Goal: Task Accomplishment & Management: Complete application form

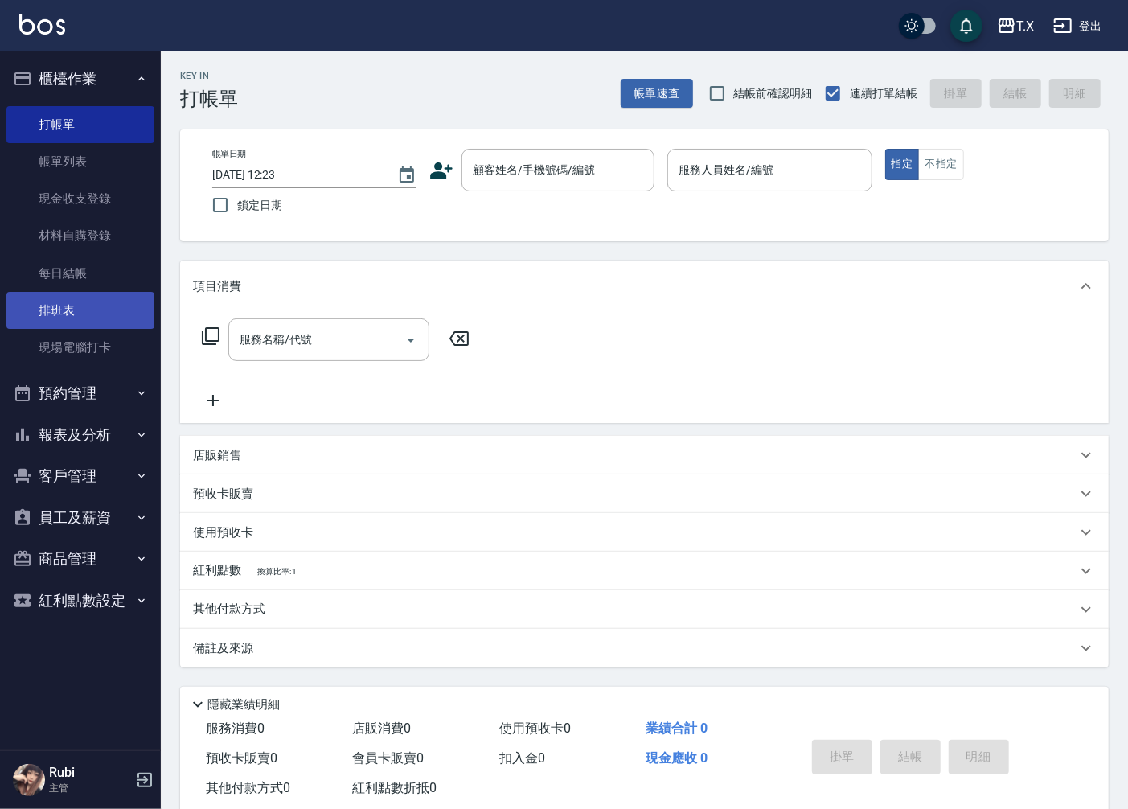
click at [14, 298] on link "排班表" at bounding box center [80, 310] width 148 height 37
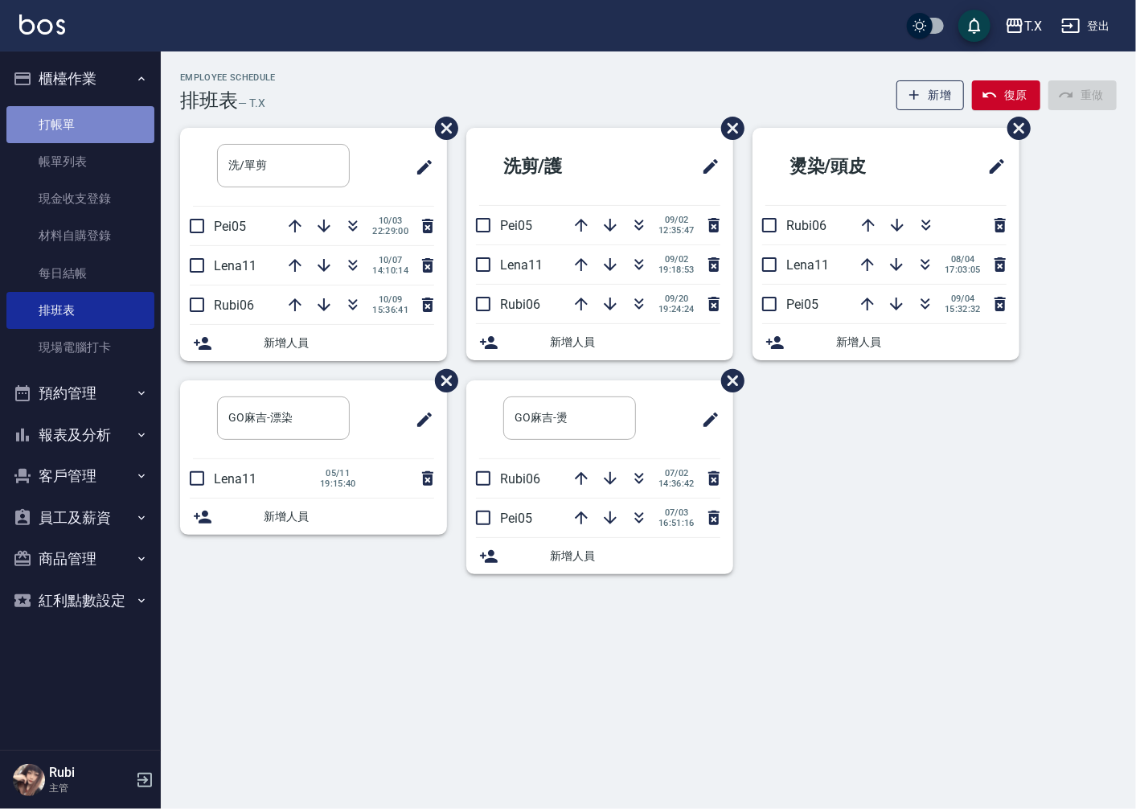
click at [55, 139] on link "打帳單" at bounding box center [80, 124] width 148 height 37
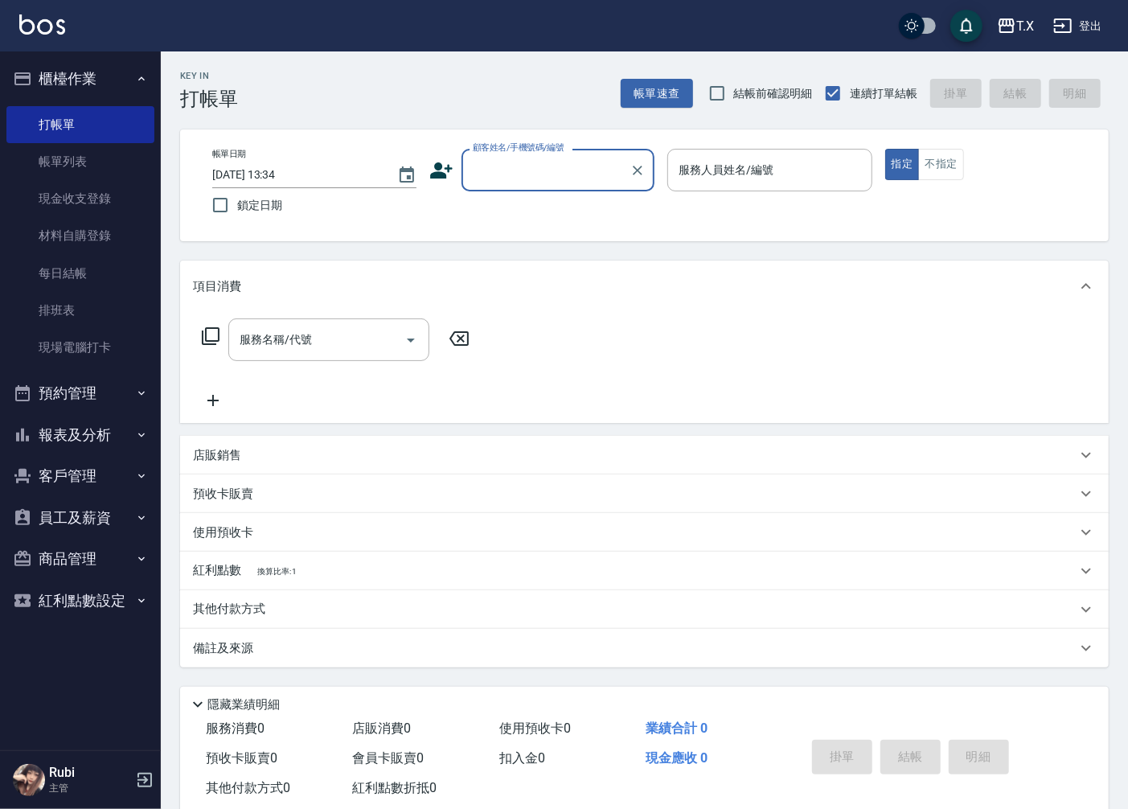
click at [529, 185] on div "顧客姓名/手機號碼/編號" at bounding box center [558, 170] width 193 height 43
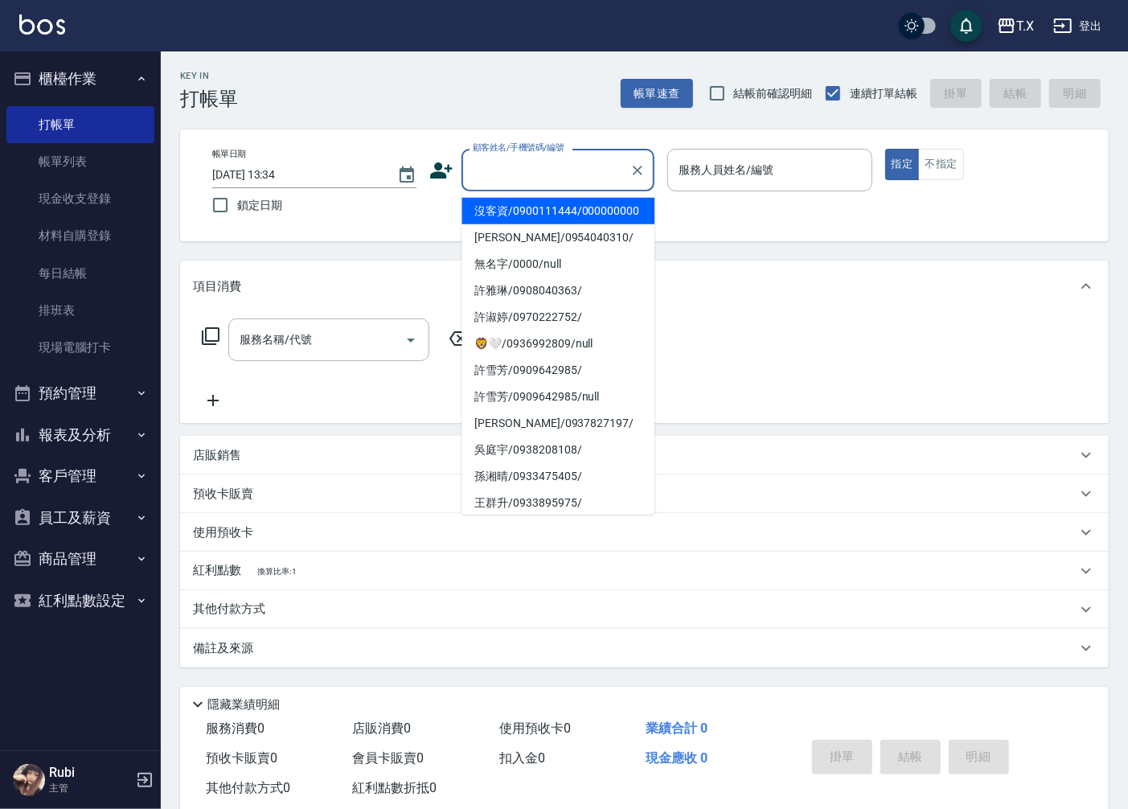
click at [563, 224] on li "沒客資/0900111444/000000000" at bounding box center [558, 211] width 193 height 27
type input "沒客資/0900111444/000000000"
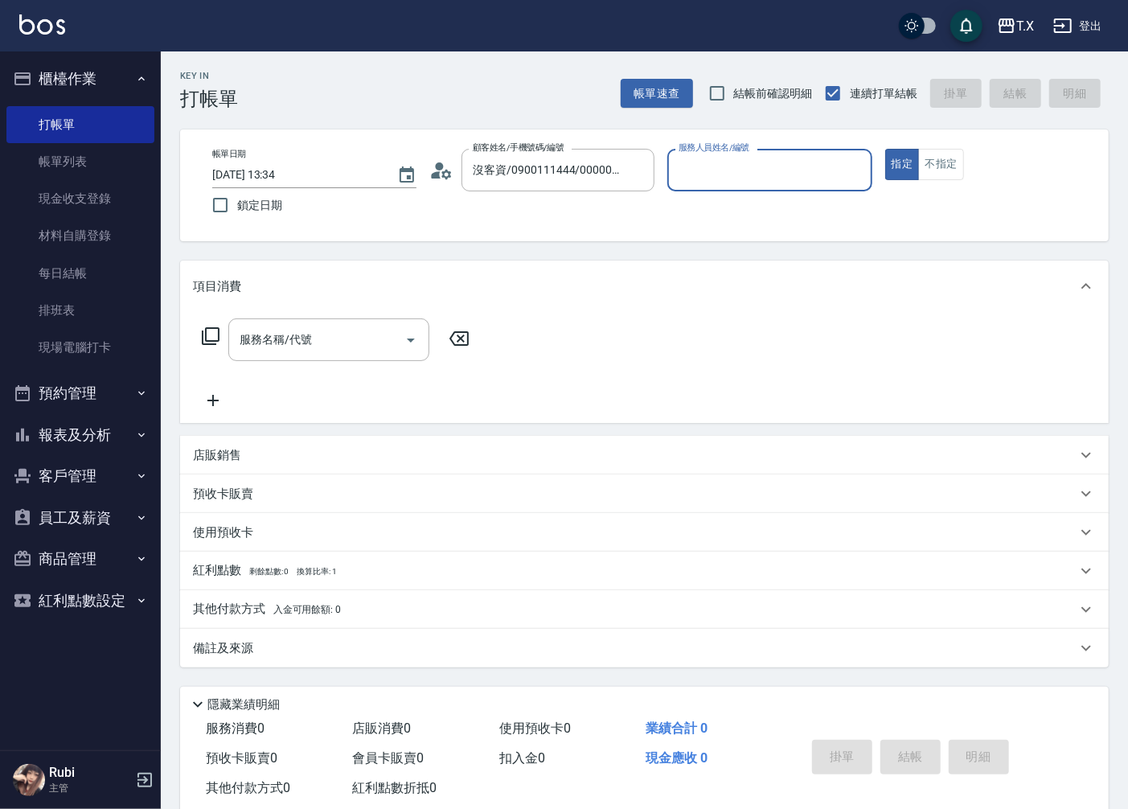
click at [671, 181] on div "服務人員姓名/編號" at bounding box center [769, 170] width 204 height 43
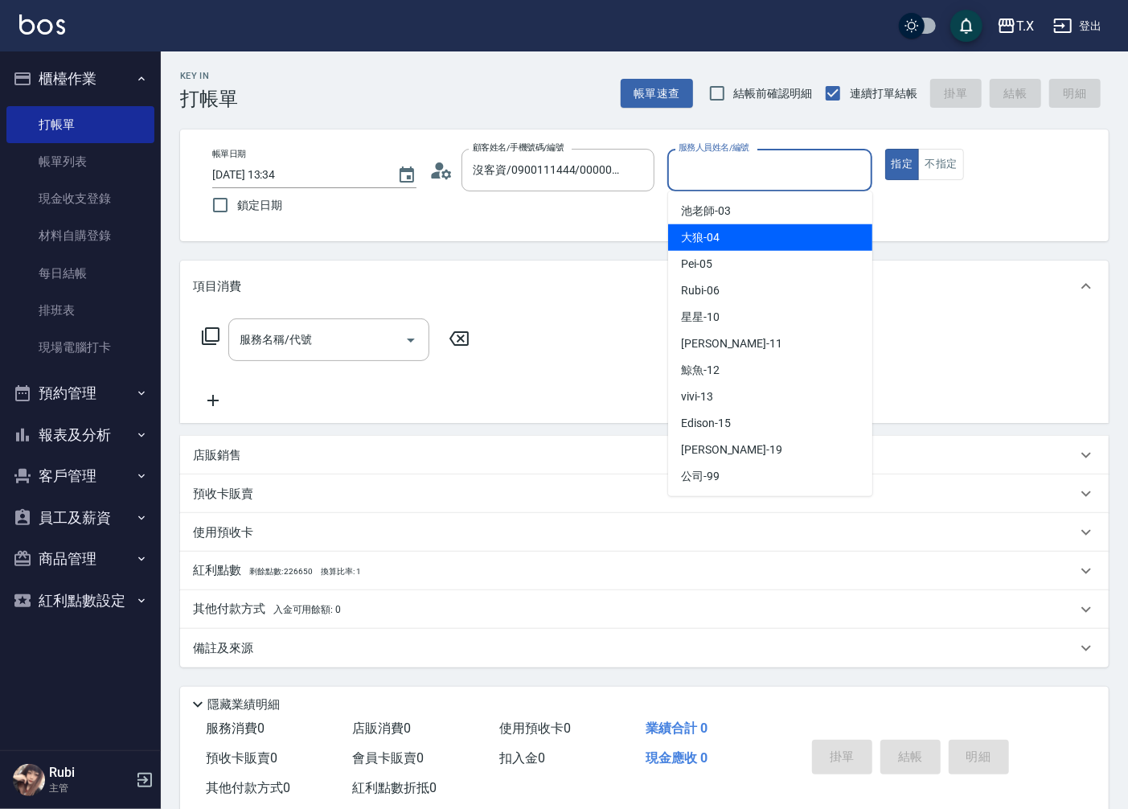
click at [711, 236] on span "大狼 -04" at bounding box center [700, 237] width 39 height 17
type input "大狼-04"
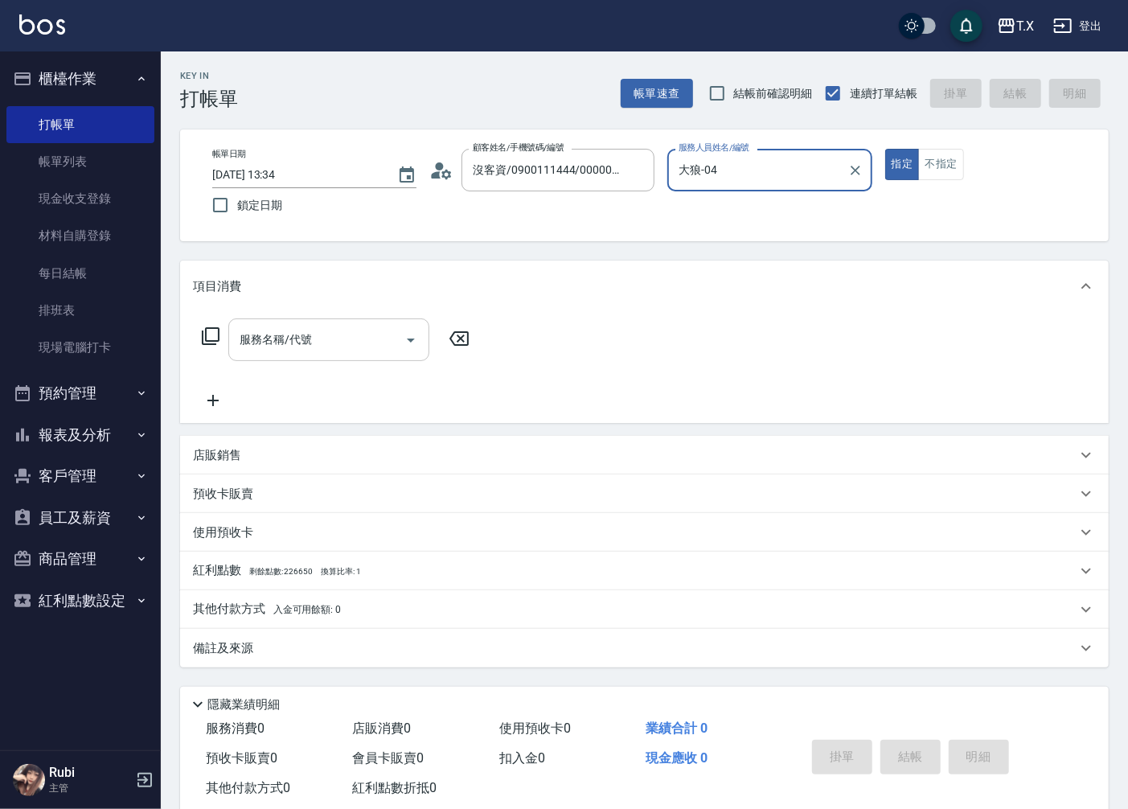
click at [310, 356] on div "服務名稱/代號" at bounding box center [328, 339] width 201 height 43
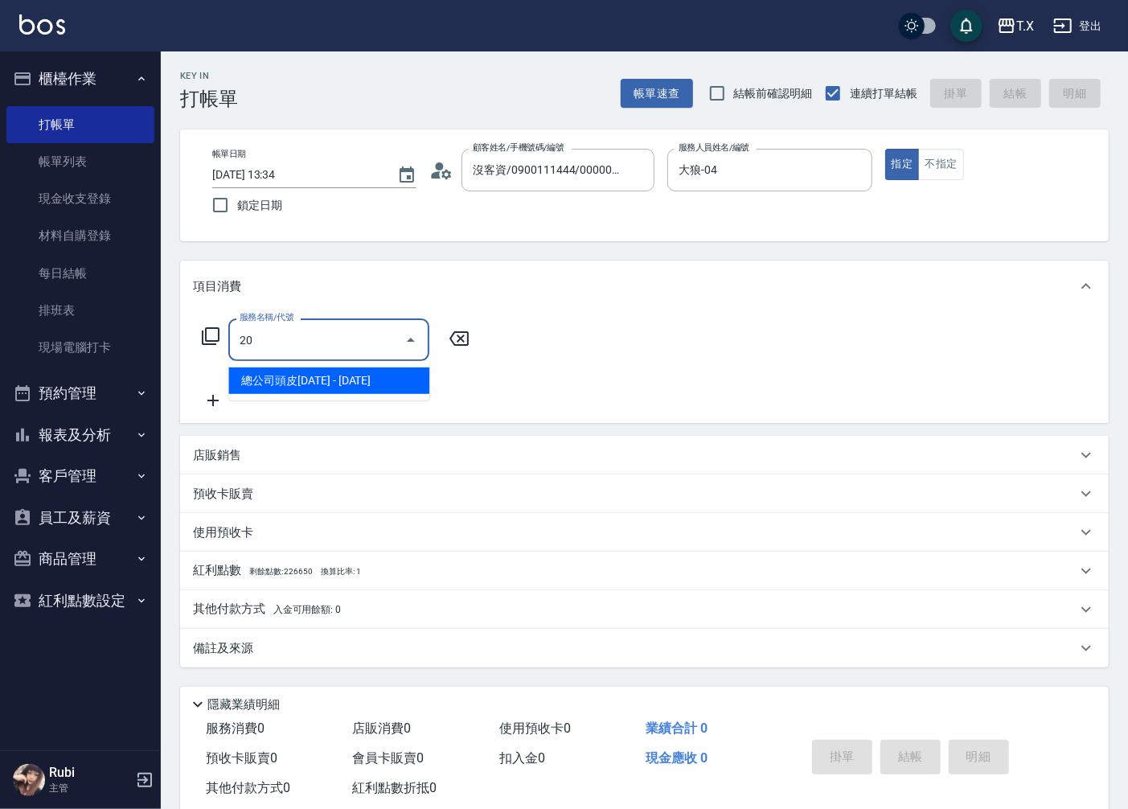
type input "201"
type input "20"
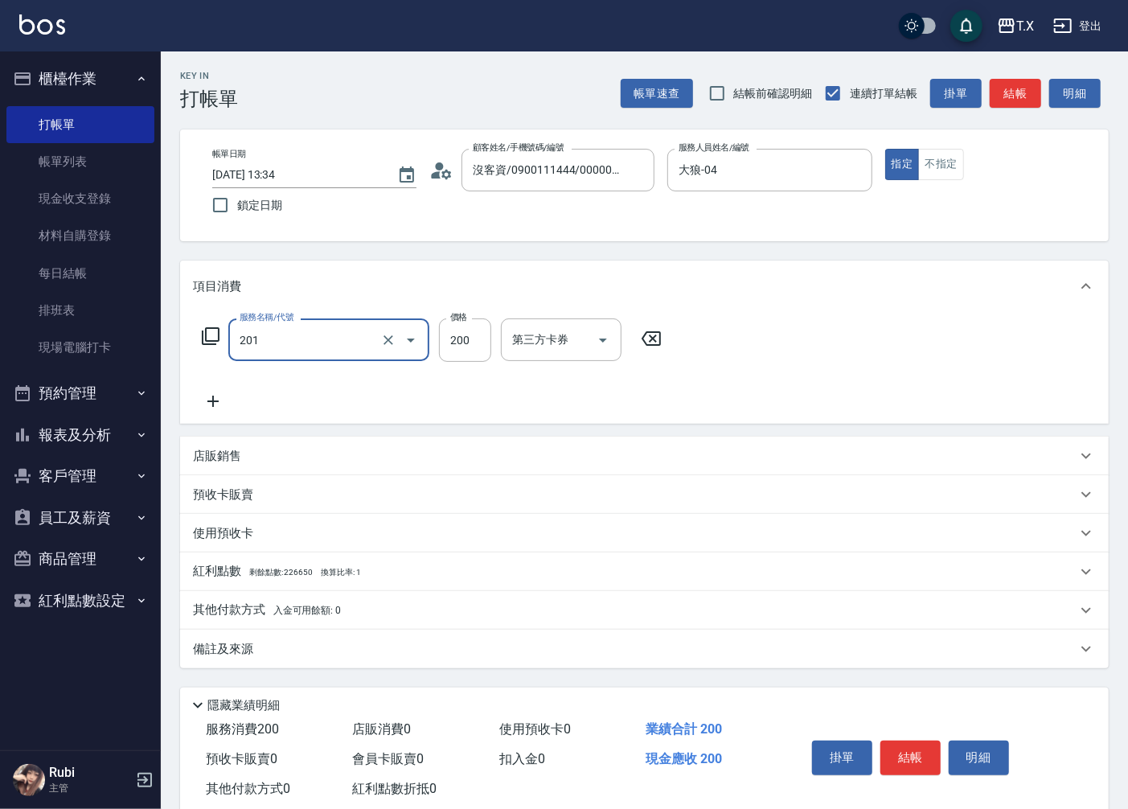
type input "洗髮(201)"
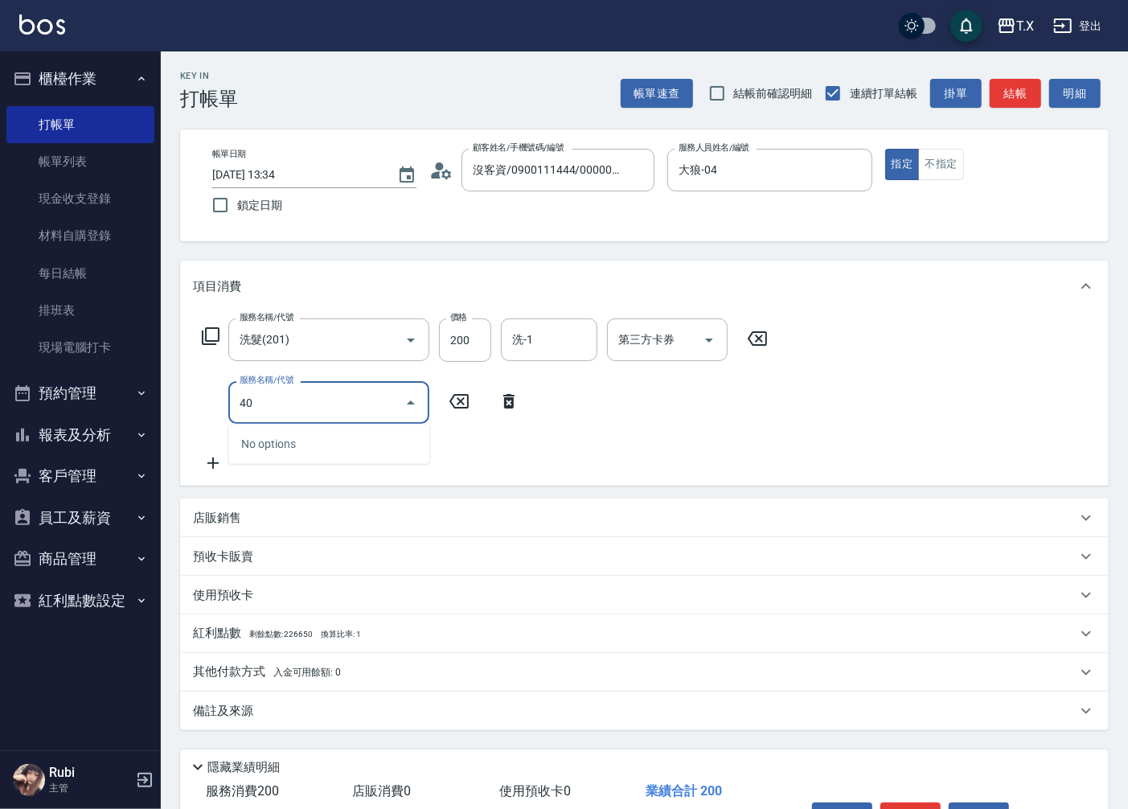
type input "401"
type input "40"
type input "剪髮(401)"
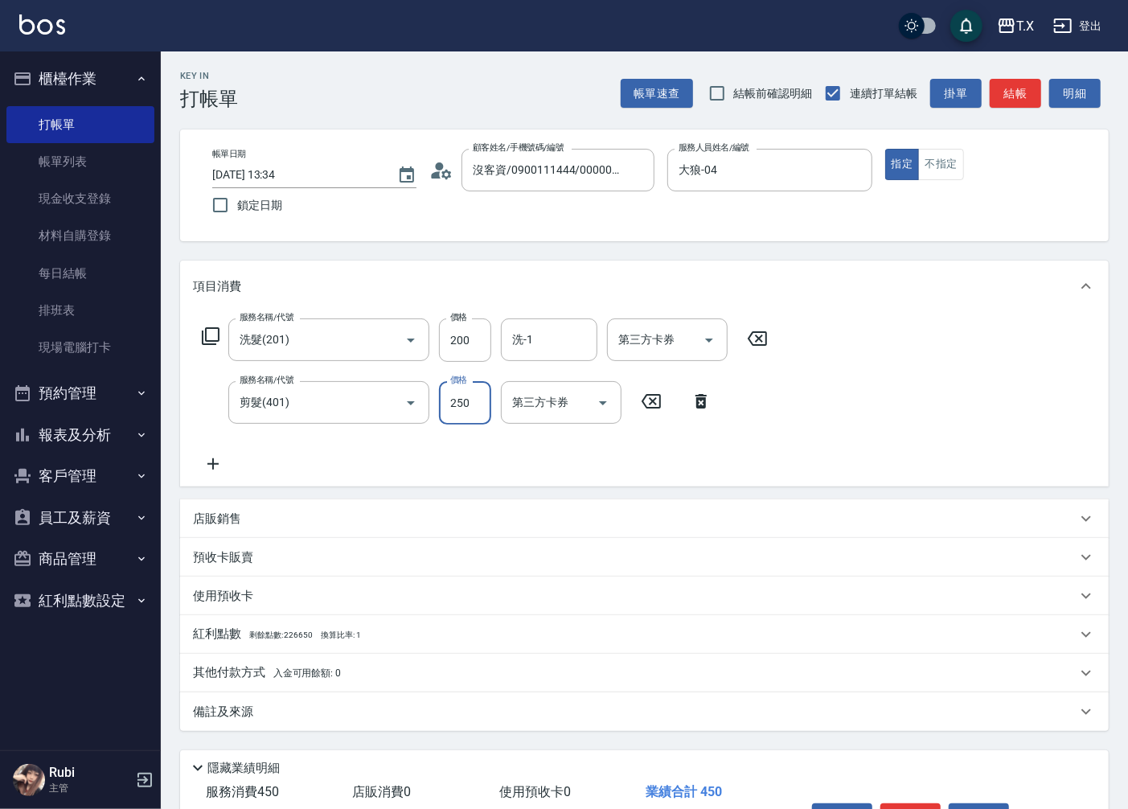
type input "2"
type input "20"
type input "200"
type input "40"
type input "200"
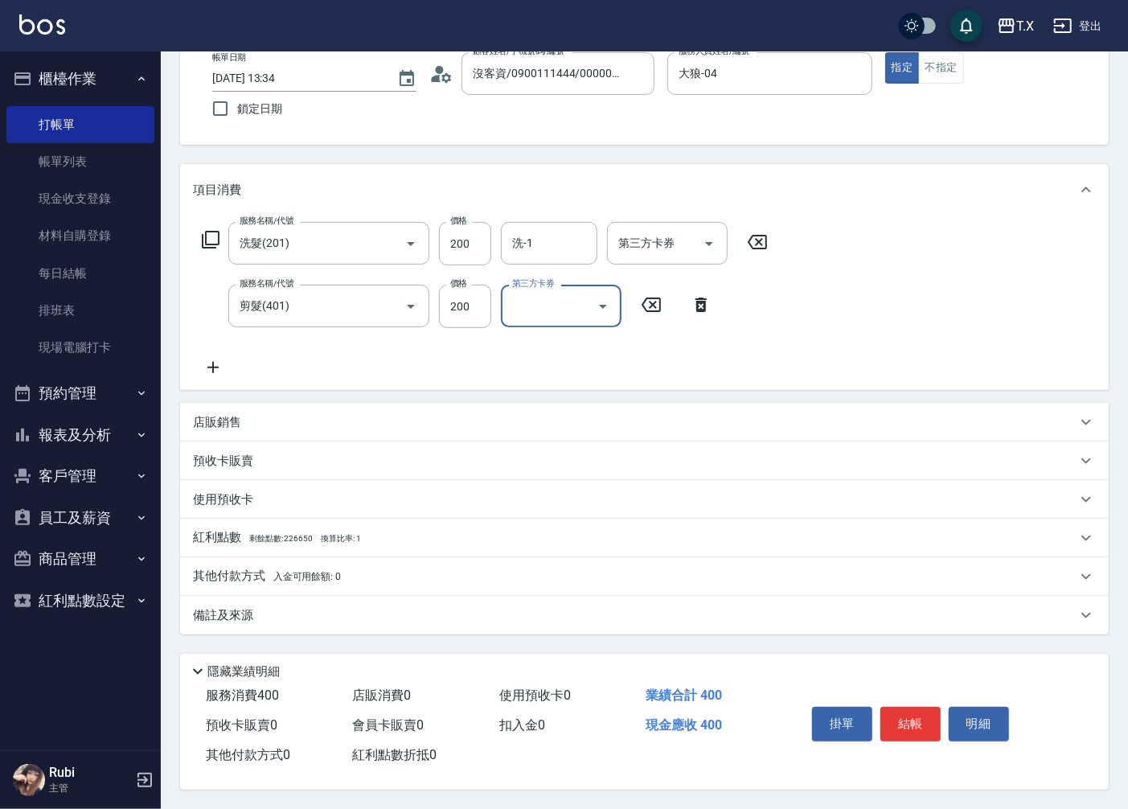
scroll to position [101, 0]
click at [925, 721] on button "結帳" at bounding box center [910, 724] width 60 height 34
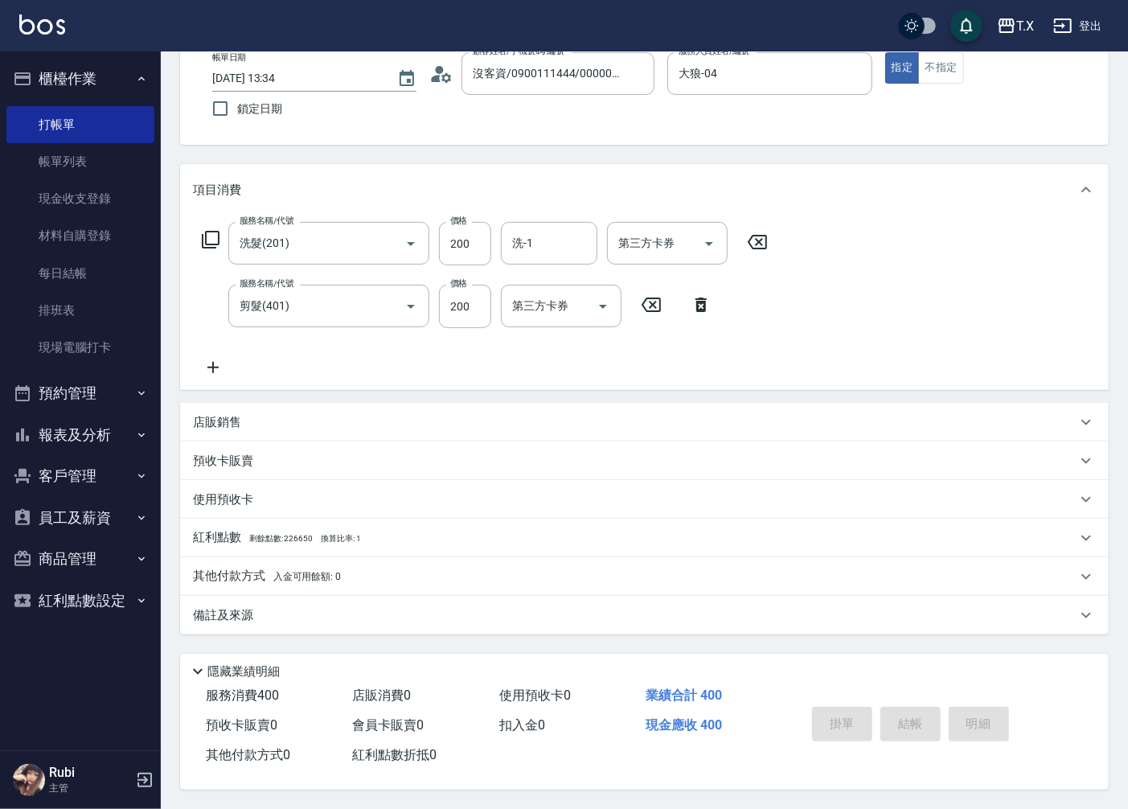
type input "0"
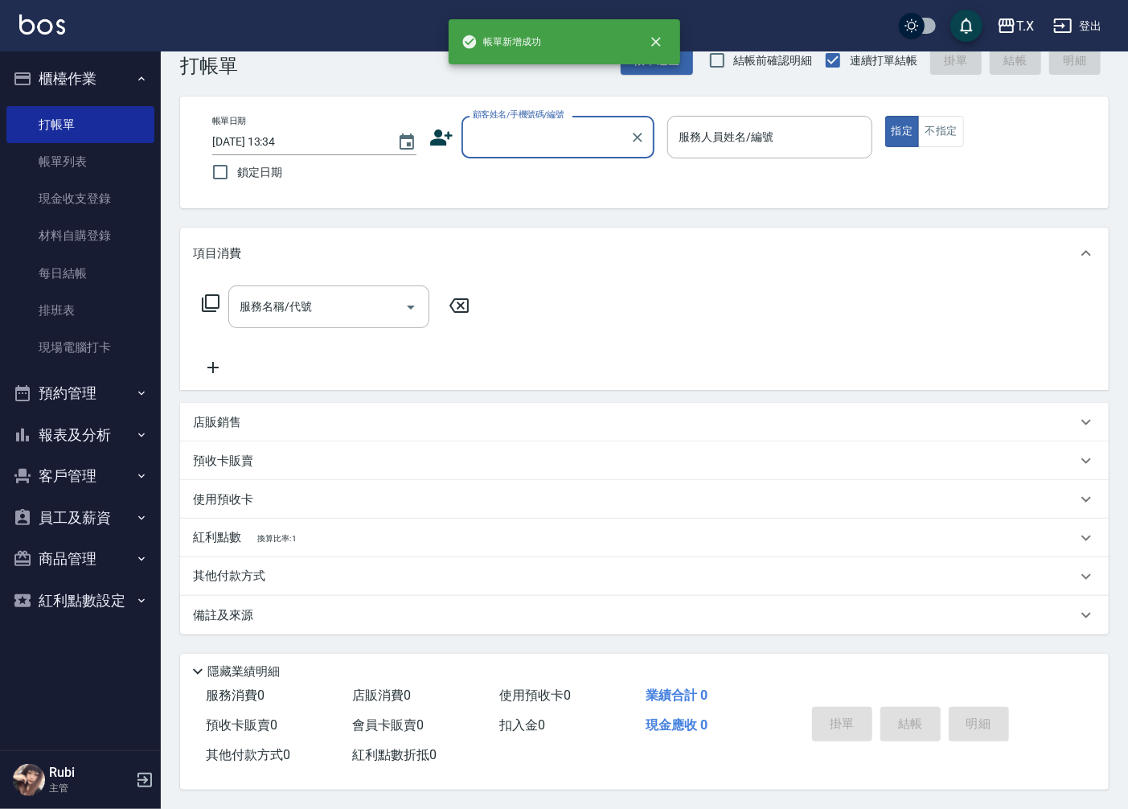
scroll to position [0, 0]
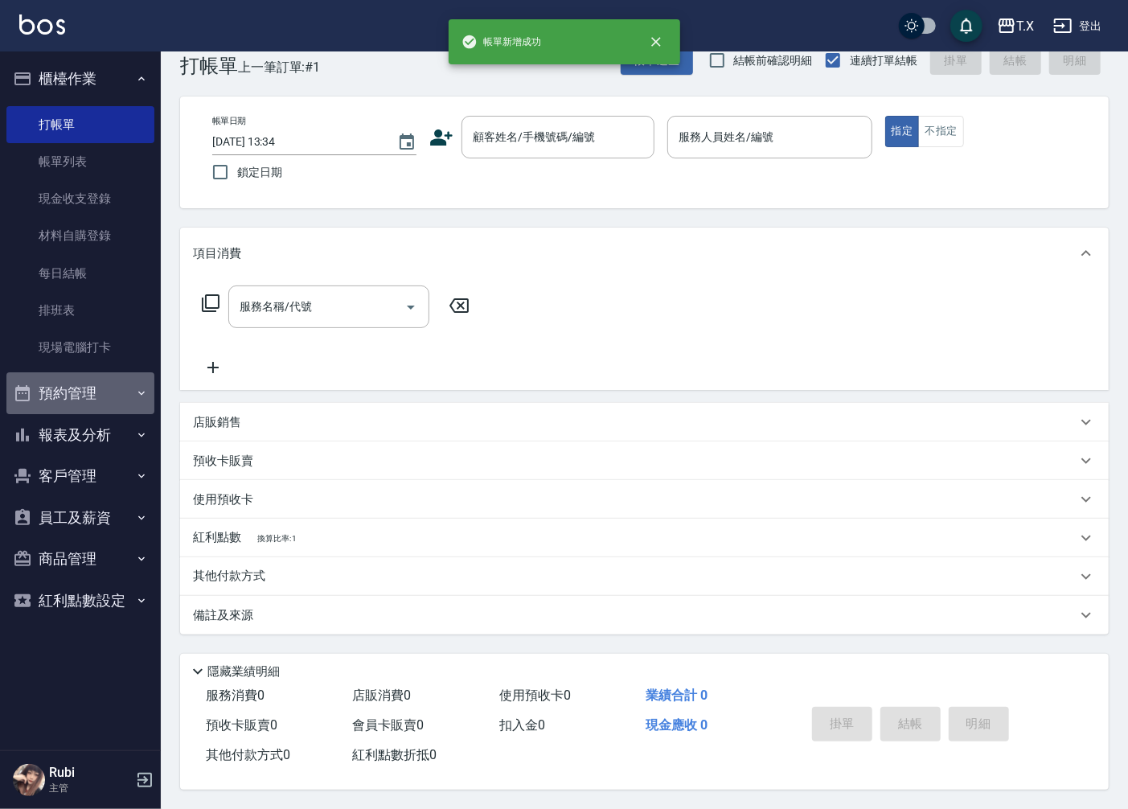
click at [83, 380] on button "預約管理" at bounding box center [80, 393] width 148 height 42
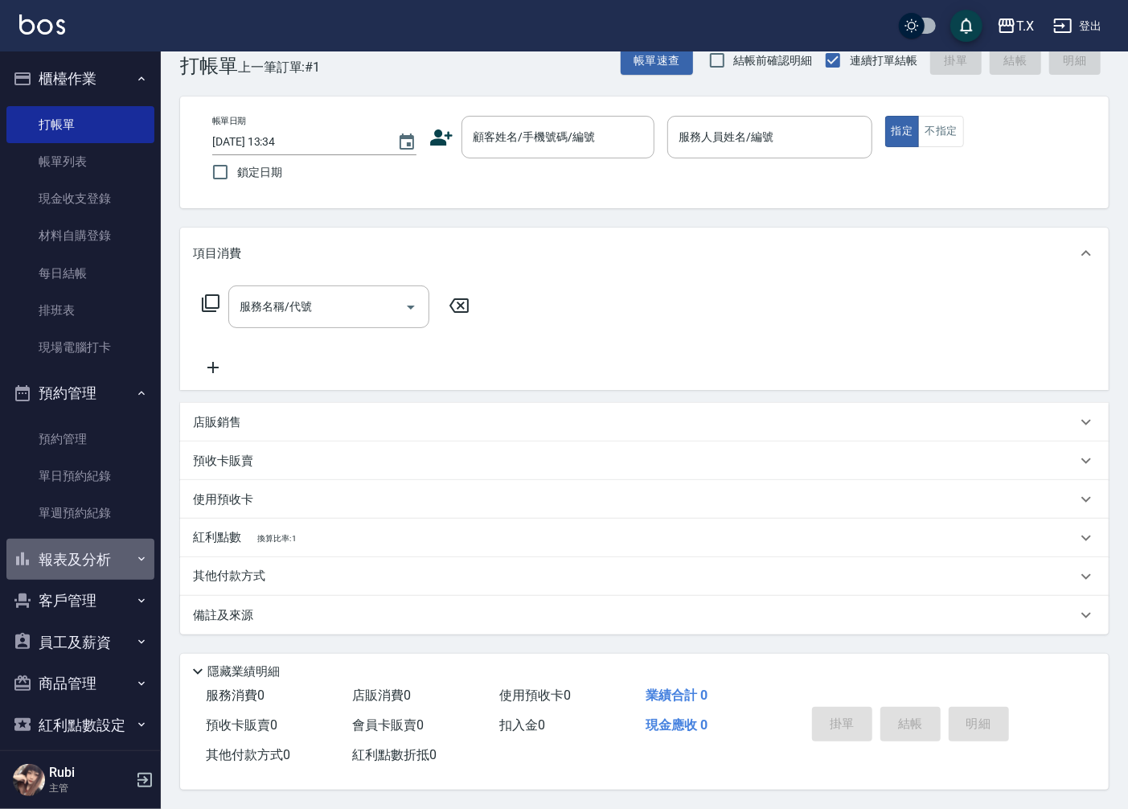
click at [114, 568] on button "報表及分析" at bounding box center [80, 560] width 148 height 42
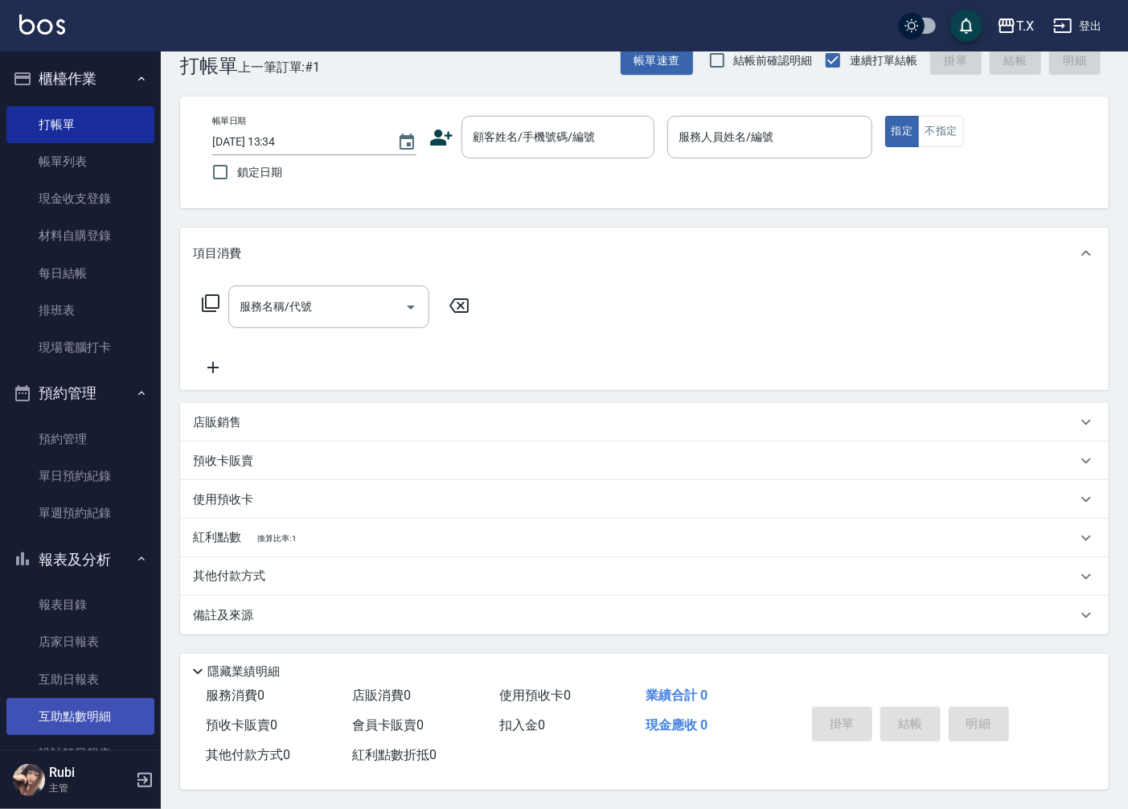
scroll to position [89, 0]
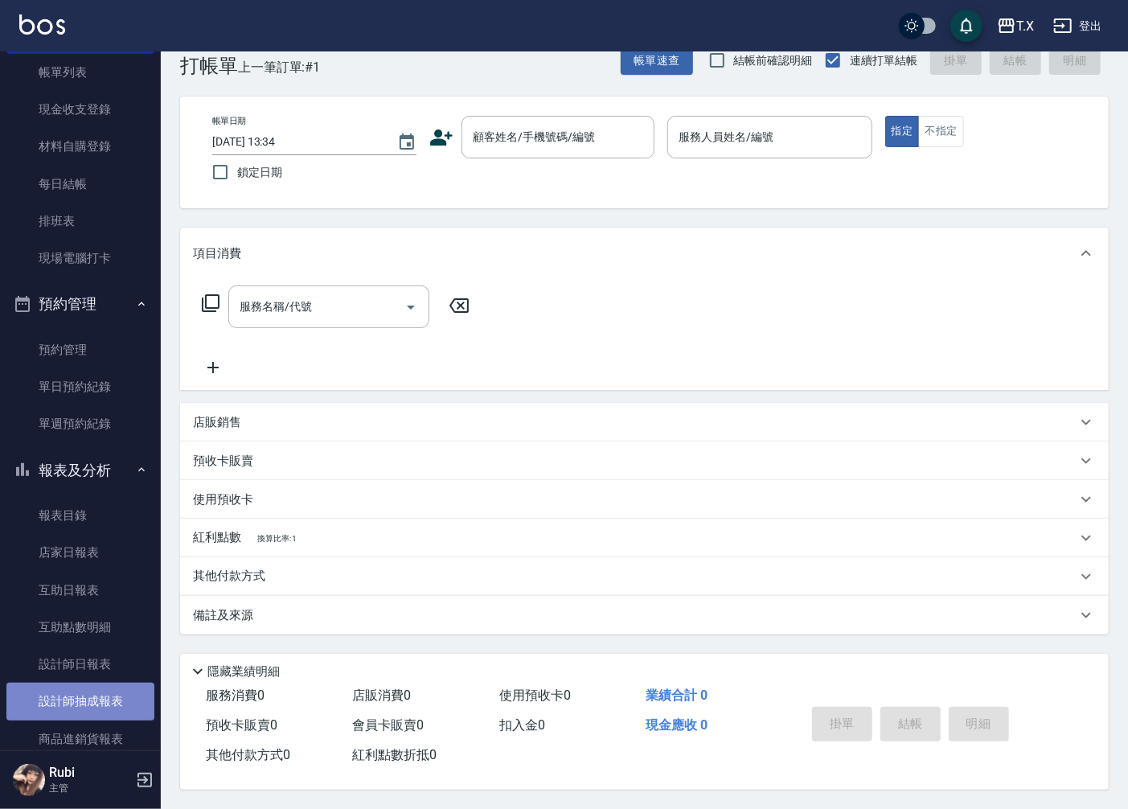
click at [117, 683] on link "設計師抽成報表" at bounding box center [80, 701] width 148 height 37
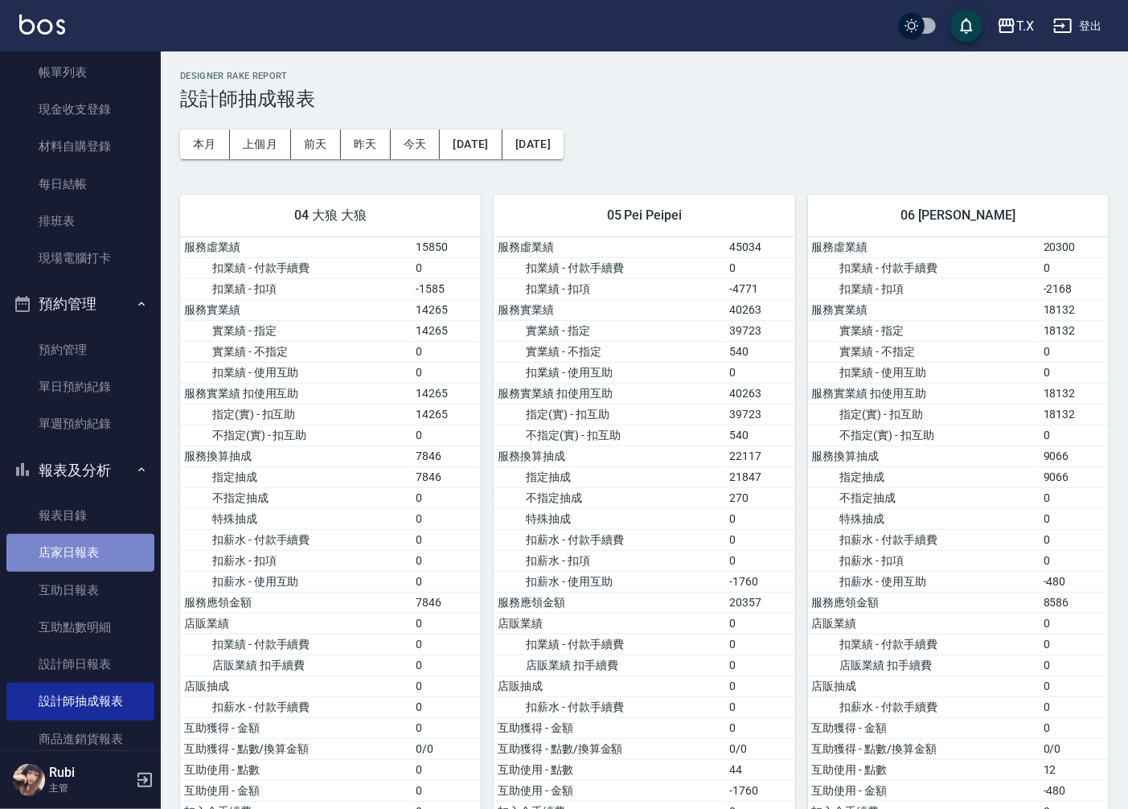
click at [131, 547] on link "店家日報表" at bounding box center [80, 552] width 148 height 37
